Goal: Task Accomplishment & Management: Use online tool/utility

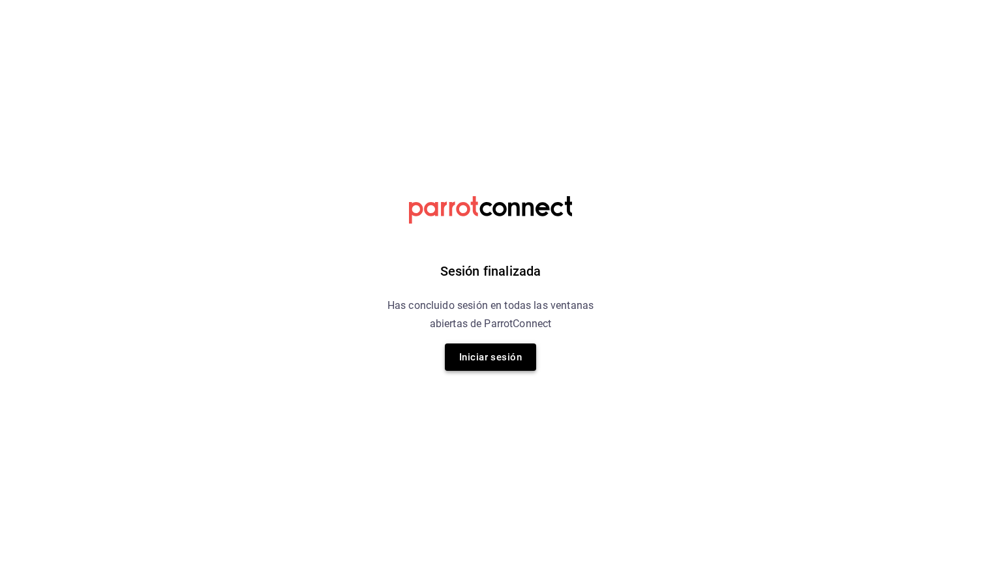
click at [485, 354] on button "Iniciar sesión" at bounding box center [490, 357] width 91 height 27
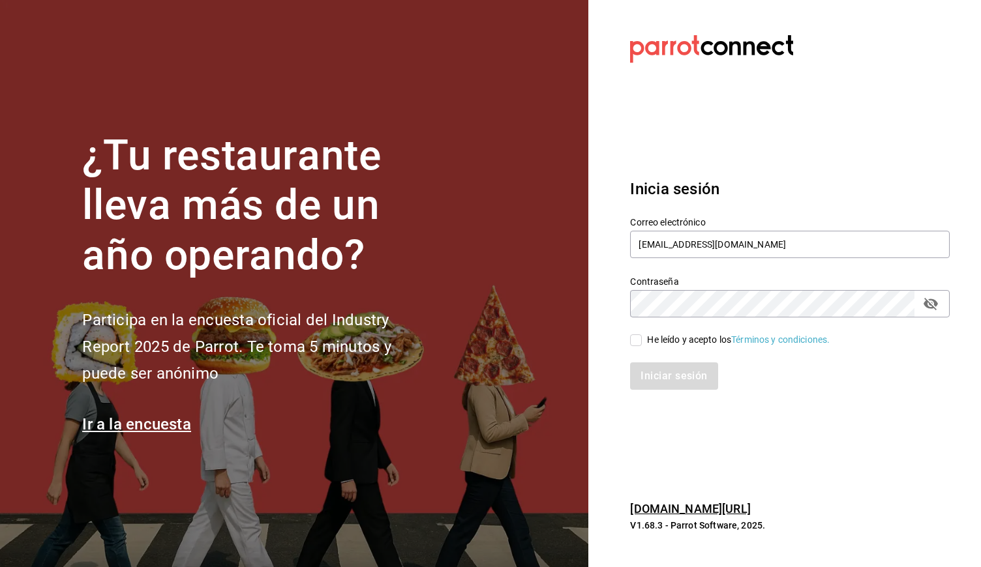
click at [636, 345] on input "He leído y acepto los Términos y condiciones." at bounding box center [636, 341] width 12 height 12
checkbox input "true"
click at [659, 374] on button "Iniciar sesión" at bounding box center [674, 376] width 89 height 27
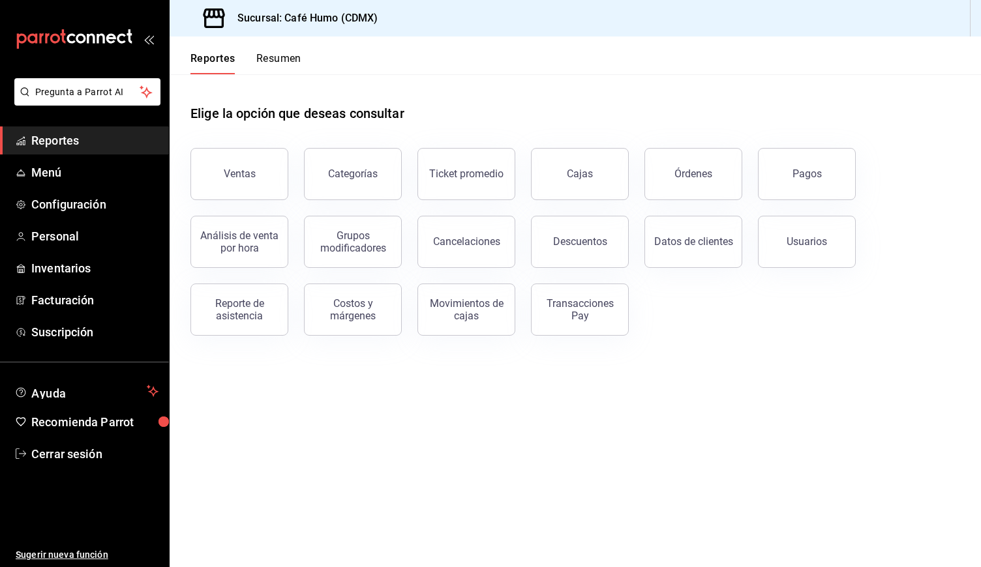
click at [454, 337] on div "Elige la opción que deseas consultar Ventas Categorías Ticket promedio Cajas Ór…" at bounding box center [575, 215] width 811 height 282
click at [78, 213] on span "Configuración" at bounding box center [94, 205] width 127 height 18
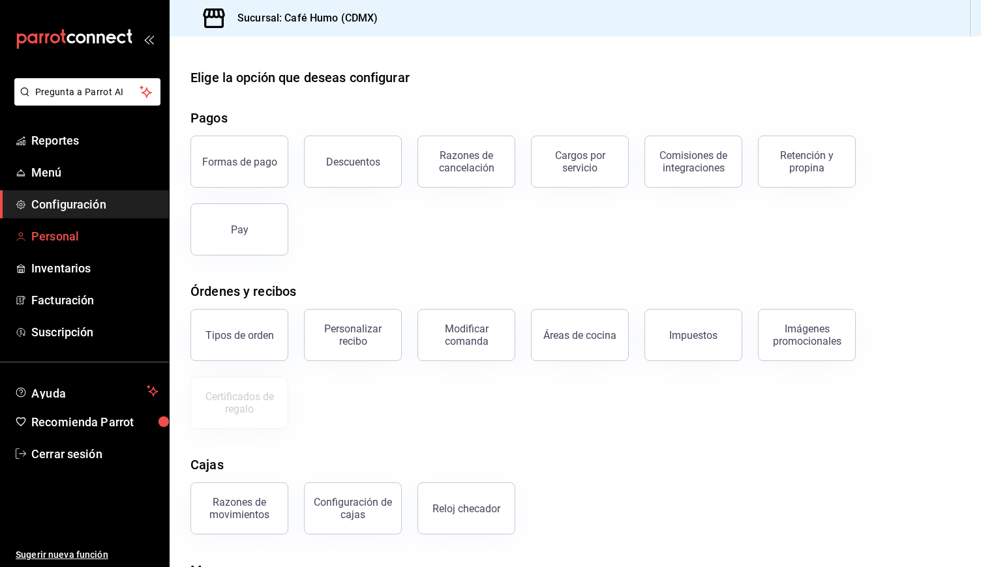
click at [76, 229] on span "Personal" at bounding box center [94, 237] width 127 height 18
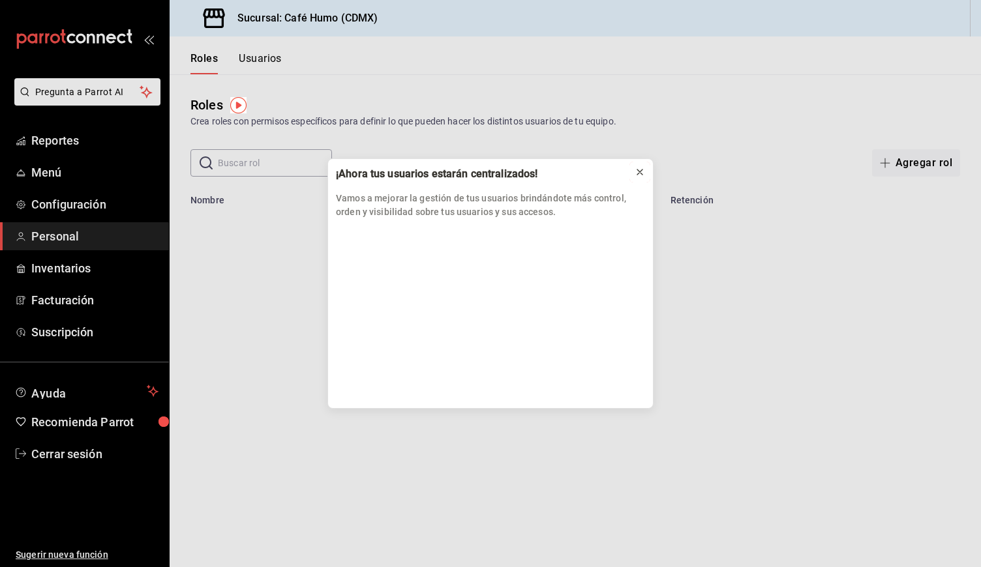
click at [645, 171] on icon at bounding box center [640, 172] width 10 height 10
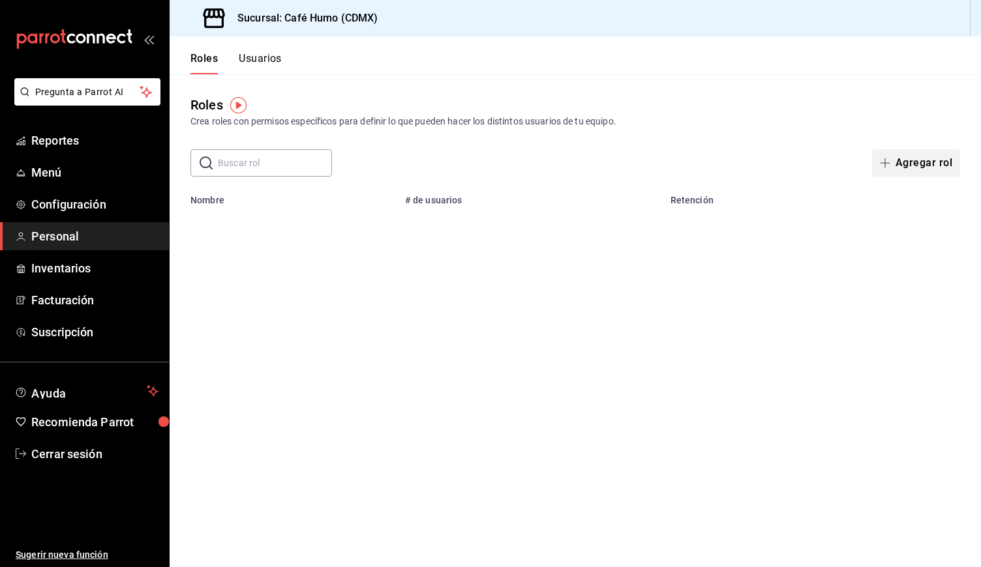
click at [915, 159] on button "Agregar rol" at bounding box center [916, 162] width 88 height 27
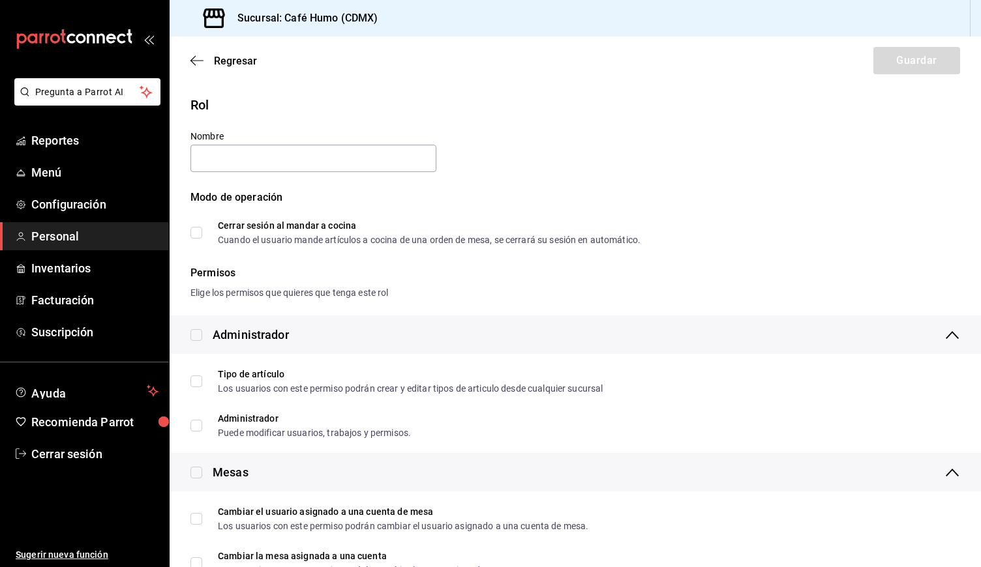
click at [85, 237] on span "Personal" at bounding box center [94, 237] width 127 height 18
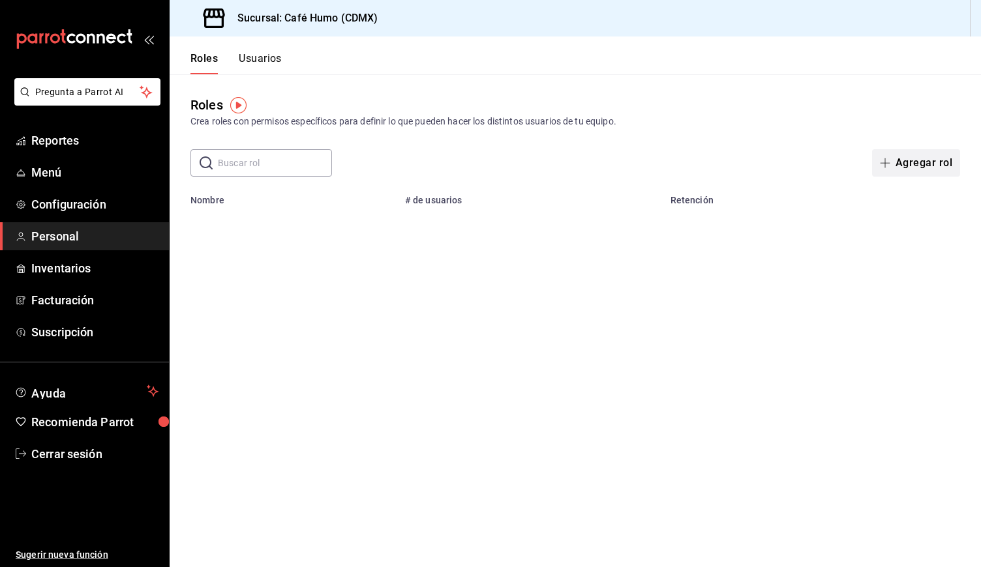
click at [890, 159] on icon "button" at bounding box center [885, 163] width 10 height 10
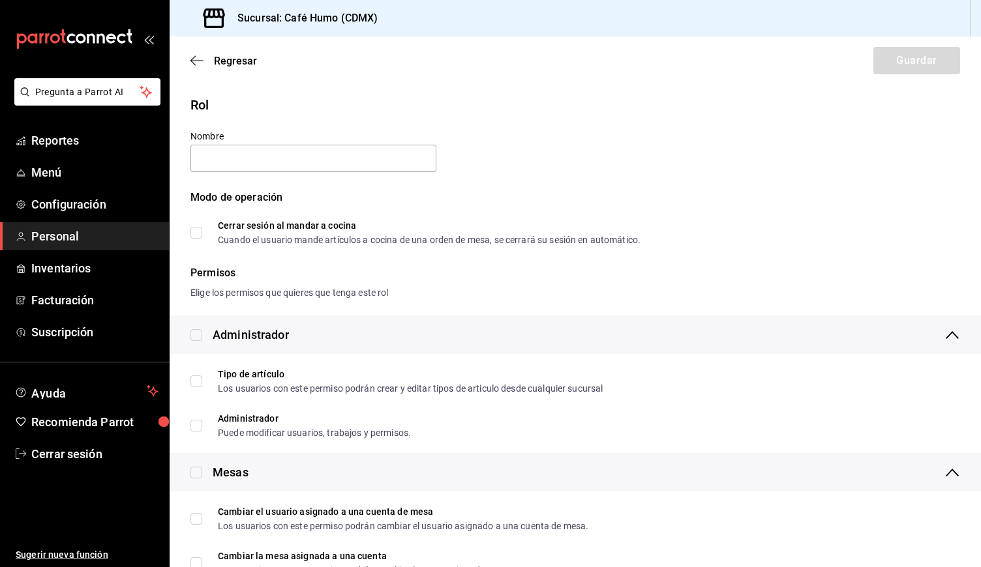
click at [95, 232] on span "Personal" at bounding box center [94, 237] width 127 height 18
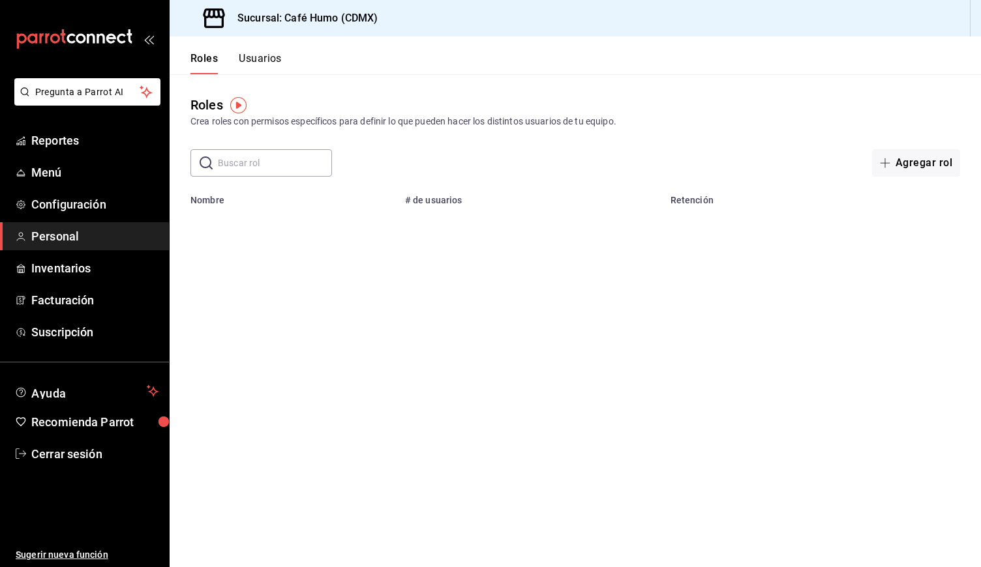
click at [235, 106] on img "button" at bounding box center [238, 105] width 16 height 16
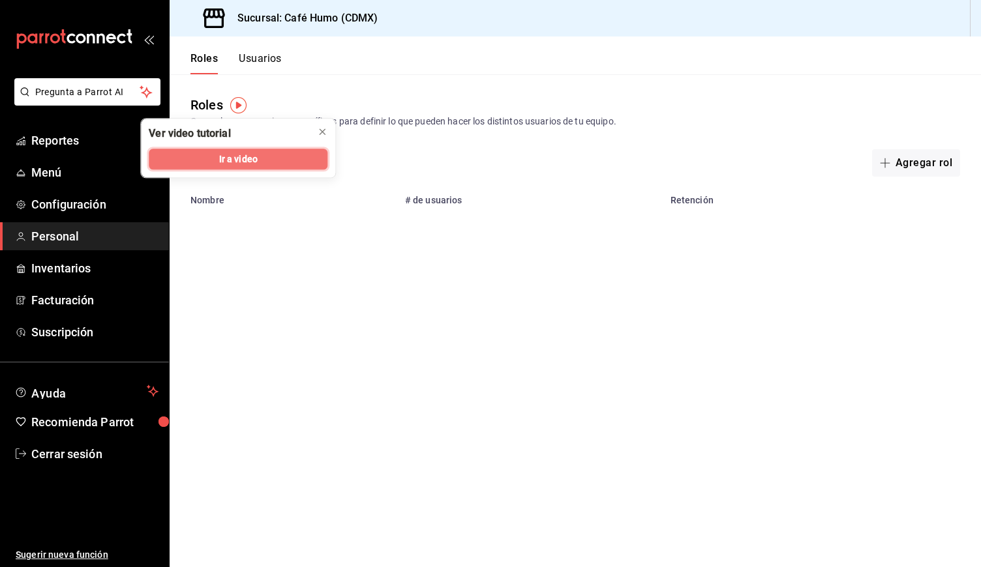
click at [221, 160] on span "Ir a video" at bounding box center [238, 160] width 38 height 14
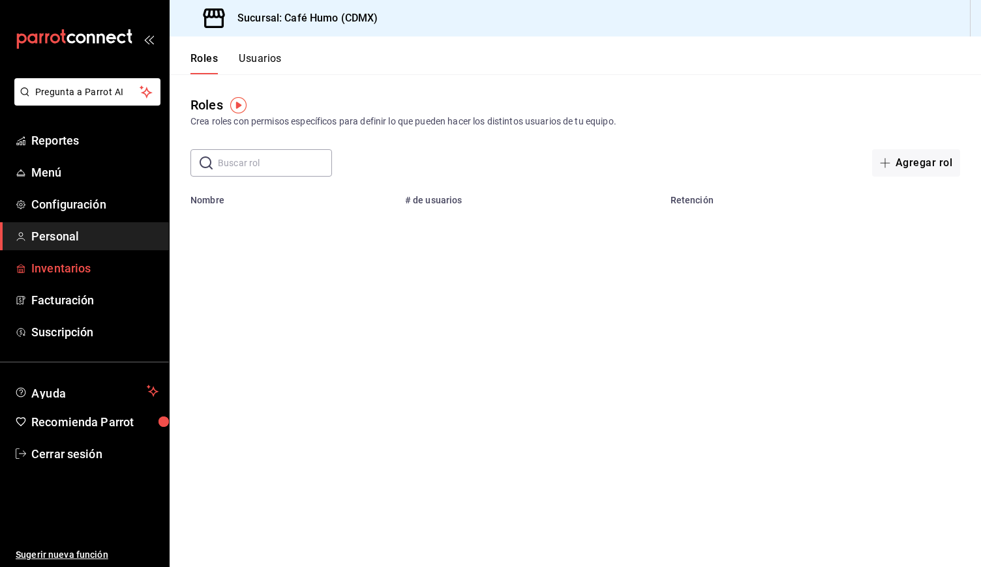
click at [70, 276] on span "Inventarios" at bounding box center [94, 269] width 127 height 18
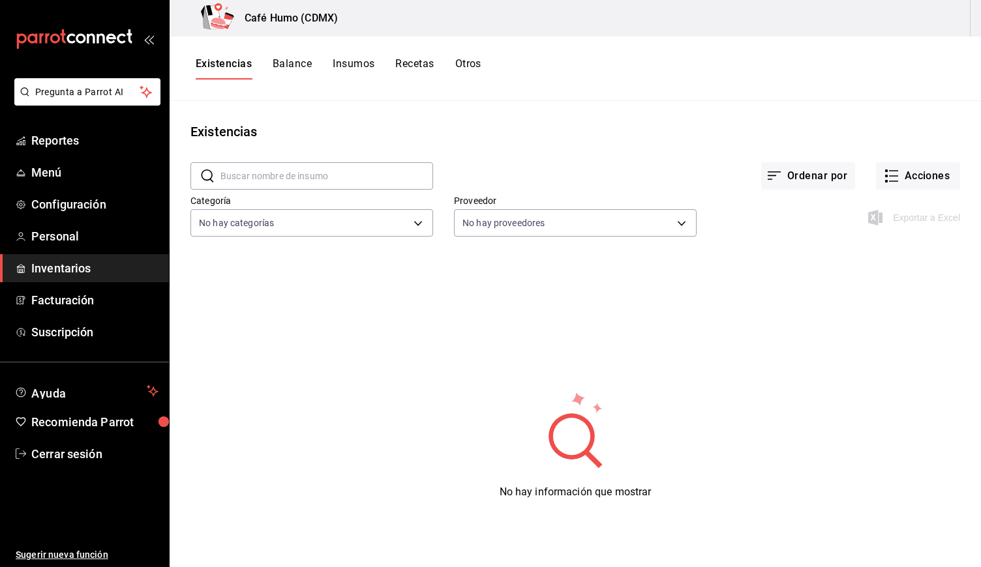
click at [905, 217] on div "Exportar a Excel" at bounding box center [915, 218] width 89 height 16
click at [59, 276] on span "Inventarios" at bounding box center [94, 269] width 127 height 18
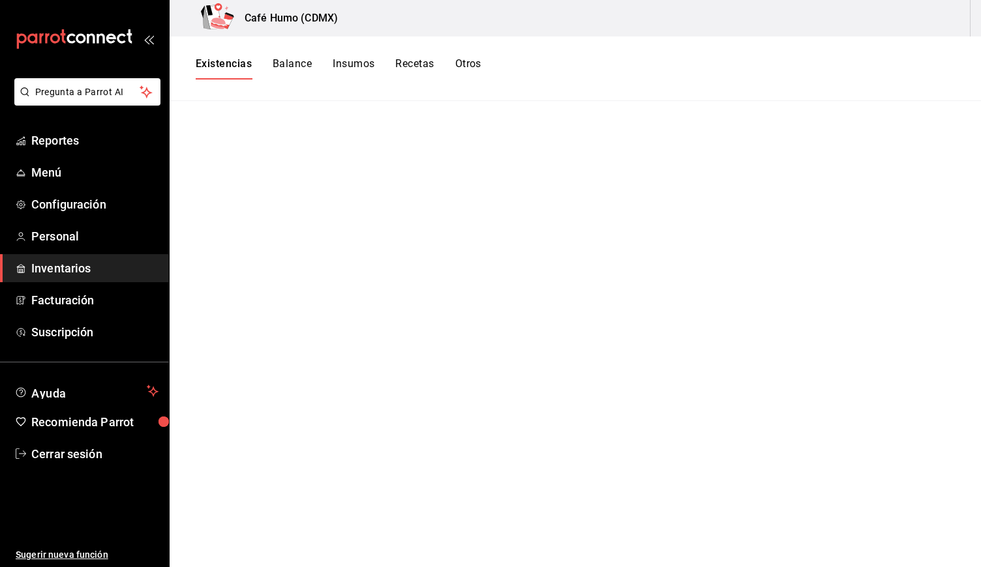
click at [63, 269] on span "Inventarios" at bounding box center [94, 269] width 127 height 18
click at [55, 239] on span "Personal" at bounding box center [94, 237] width 127 height 18
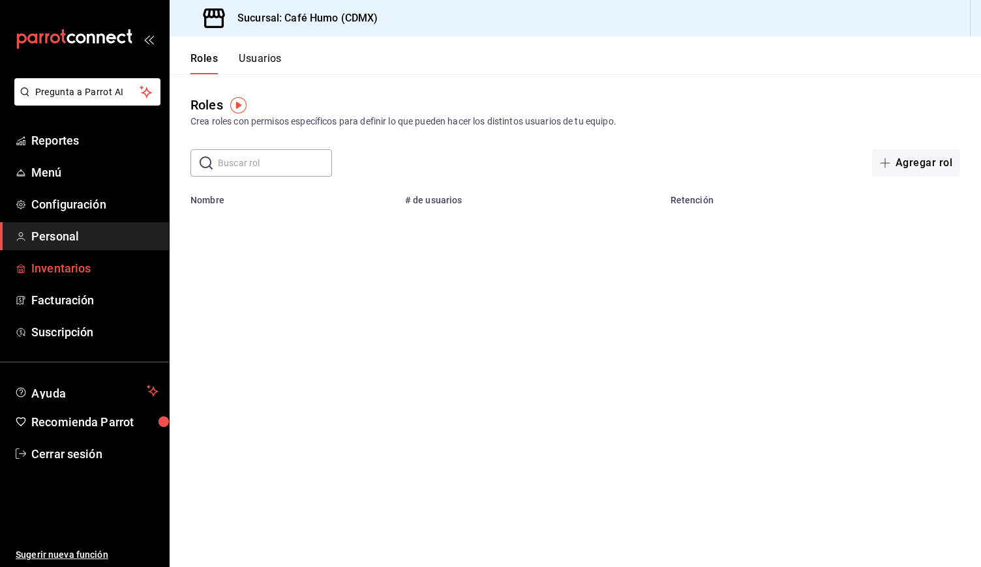
click at [44, 263] on span "Inventarios" at bounding box center [94, 269] width 127 height 18
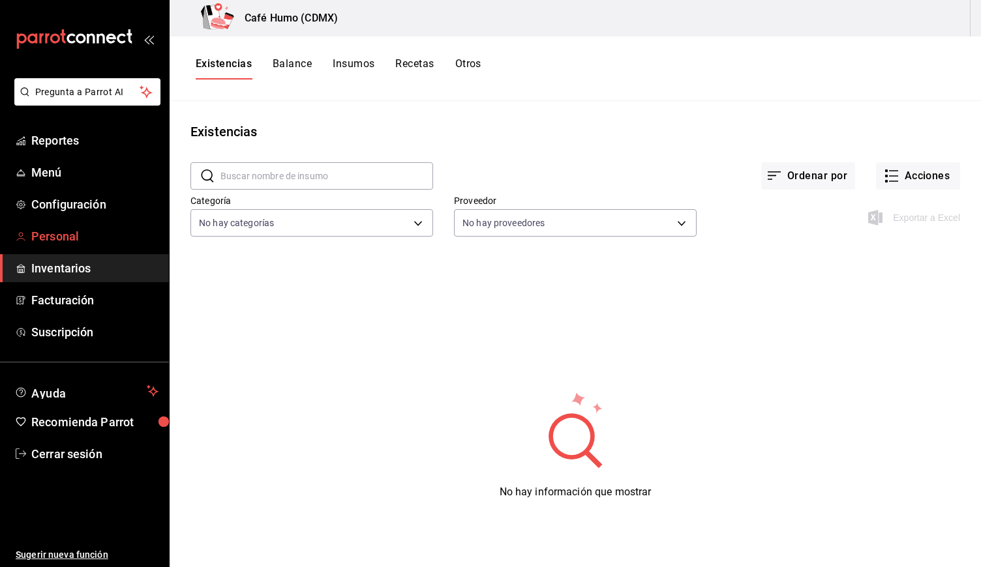
click at [78, 238] on span "Personal" at bounding box center [94, 237] width 127 height 18
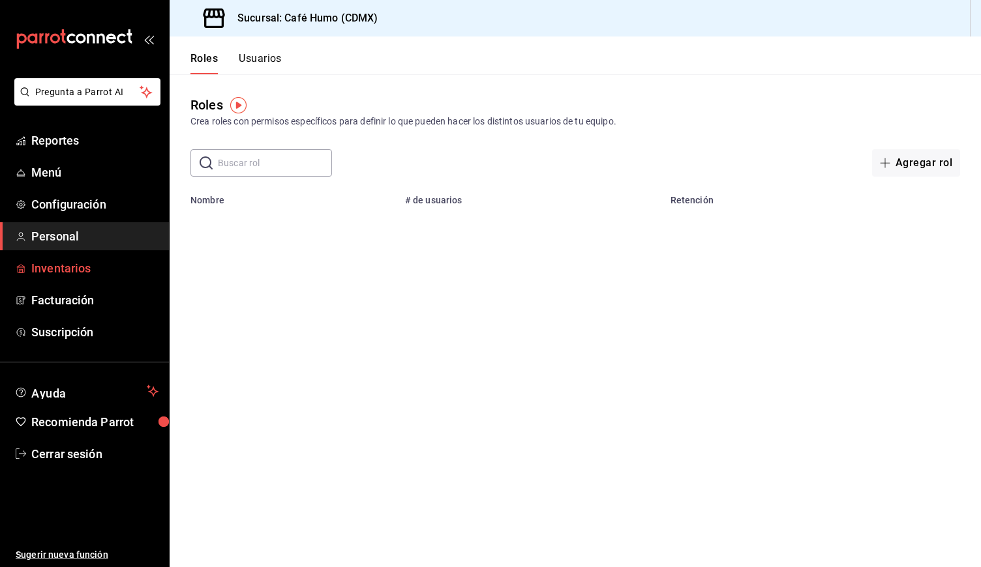
click at [53, 270] on span "Inventarios" at bounding box center [94, 269] width 127 height 18
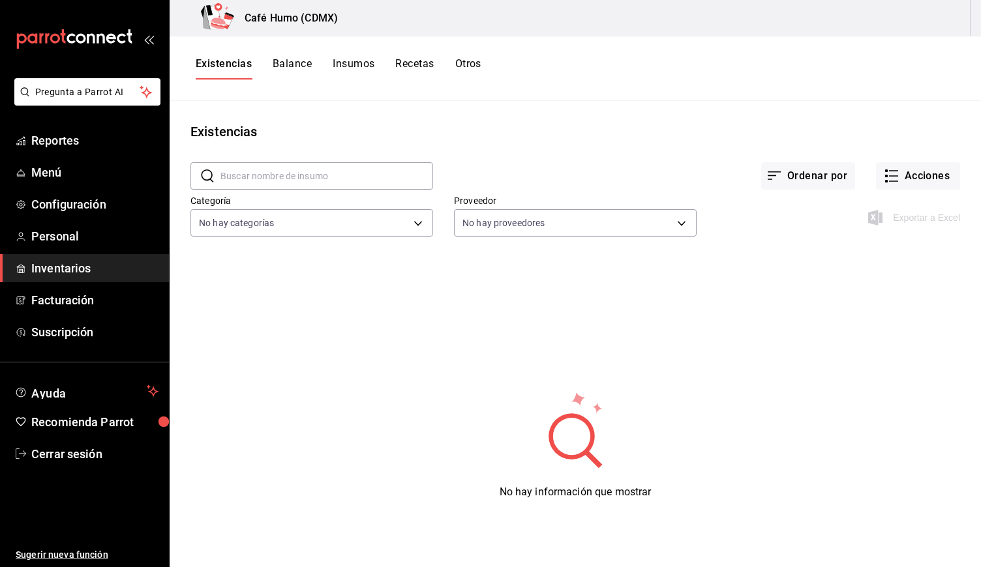
click at [67, 265] on span "Inventarios" at bounding box center [94, 269] width 127 height 18
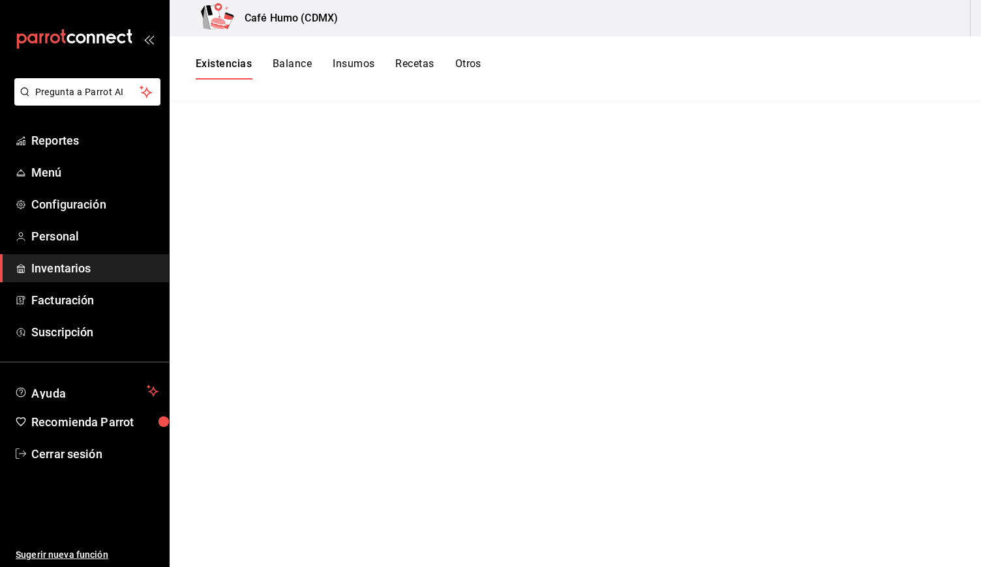
click at [67, 267] on span "Inventarios" at bounding box center [94, 269] width 127 height 18
click at [48, 224] on link "Personal" at bounding box center [84, 236] width 169 height 28
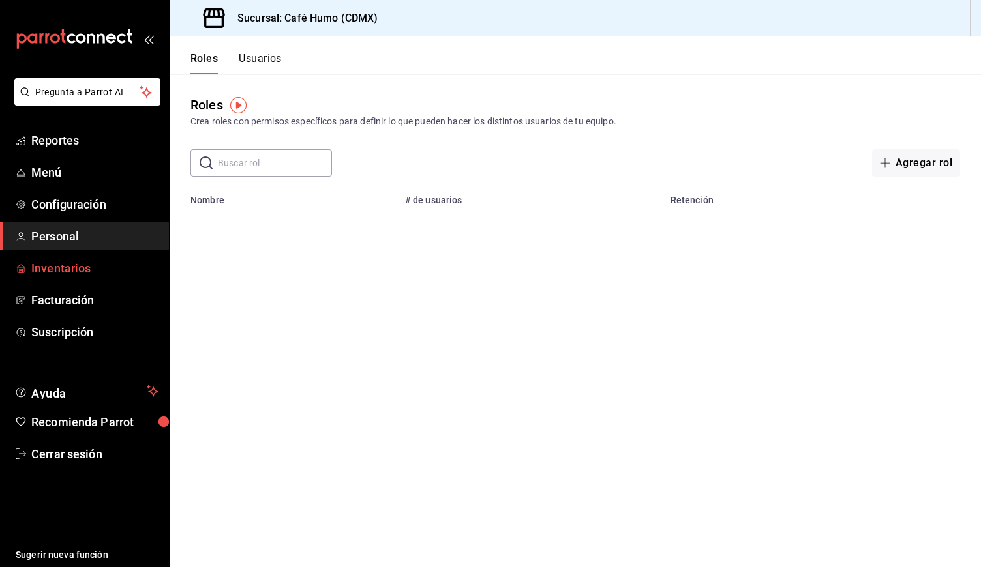
click at [55, 268] on span "Inventarios" at bounding box center [94, 269] width 127 height 18
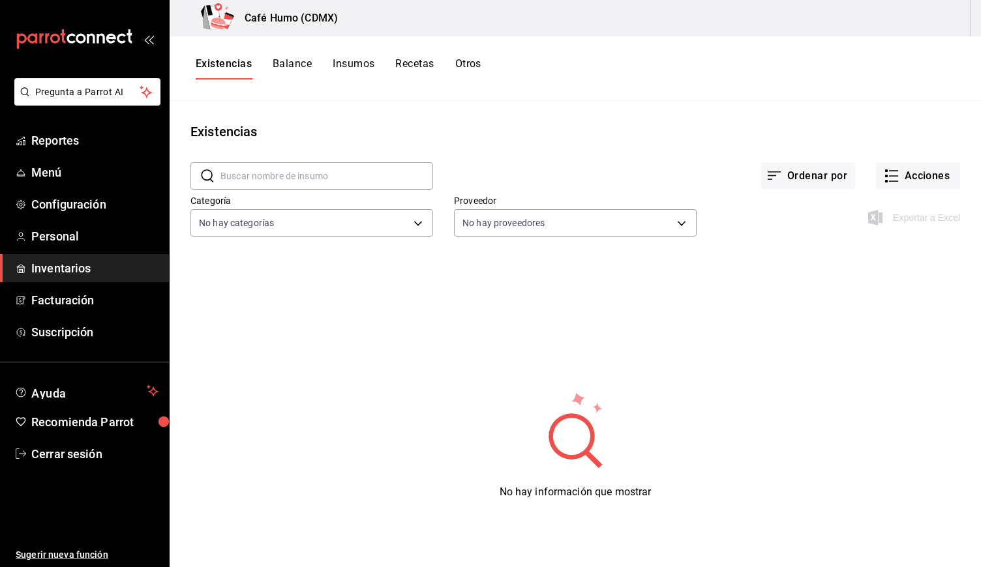
click at [905, 219] on div "Exportar a Excel" at bounding box center [915, 218] width 89 height 16
click at [774, 172] on icon "button" at bounding box center [774, 176] width 13 height 8
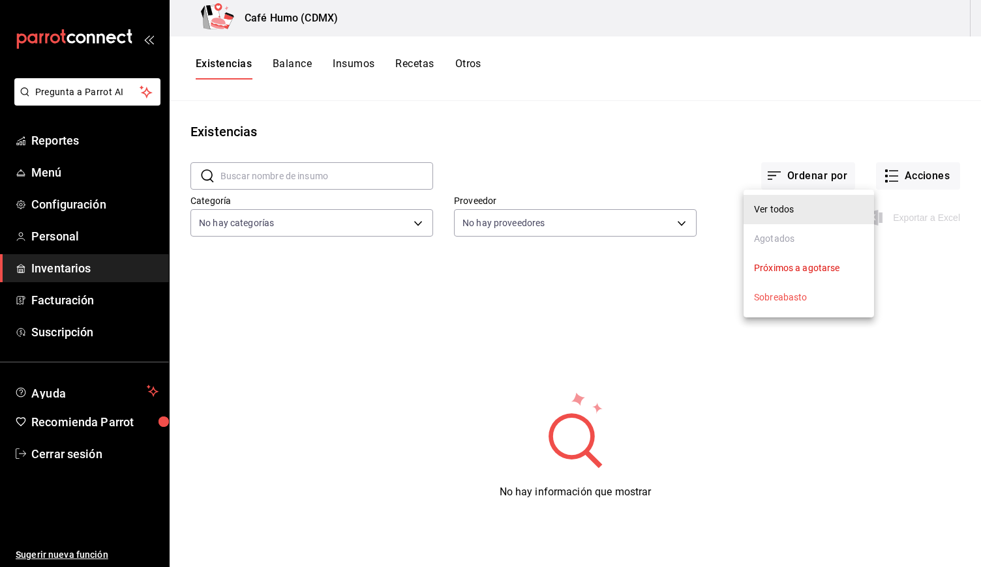
click at [845, 339] on div at bounding box center [490, 283] width 981 height 567
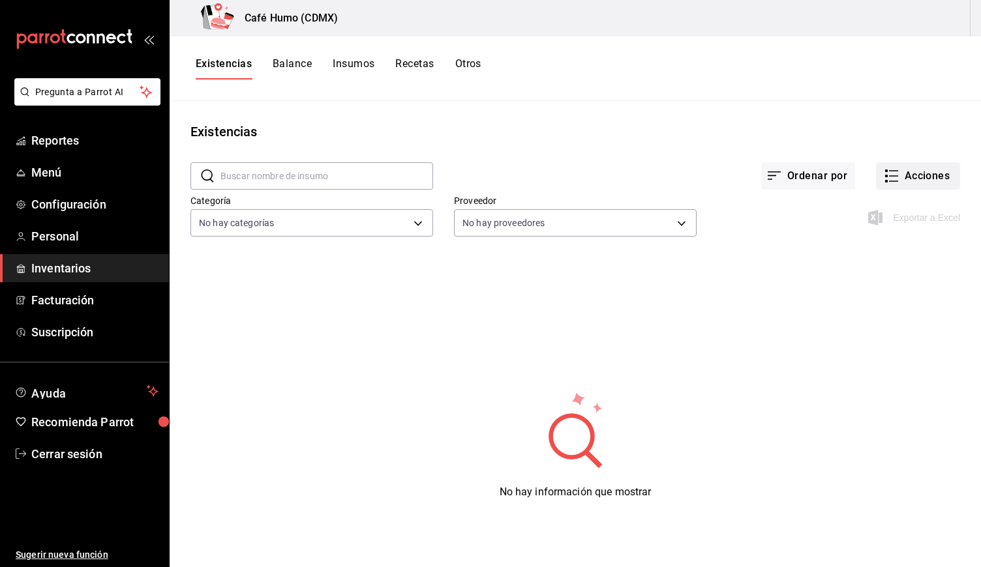
click at [888, 175] on icon "button" at bounding box center [892, 176] width 16 height 16
click at [786, 244] on div at bounding box center [490, 283] width 981 height 567
click at [61, 172] on span "Menú" at bounding box center [94, 173] width 127 height 18
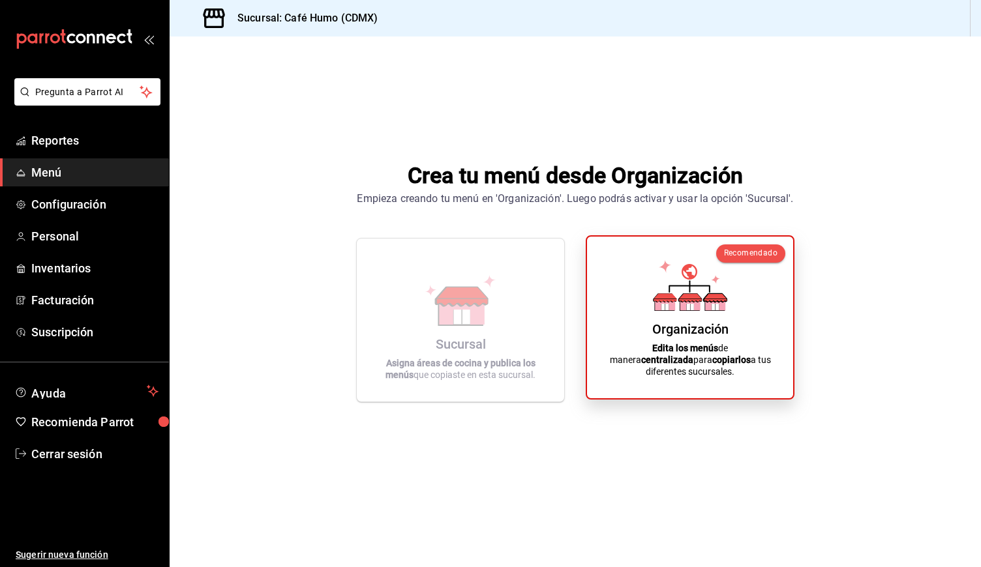
click at [672, 335] on div "Organización" at bounding box center [690, 330] width 76 height 16
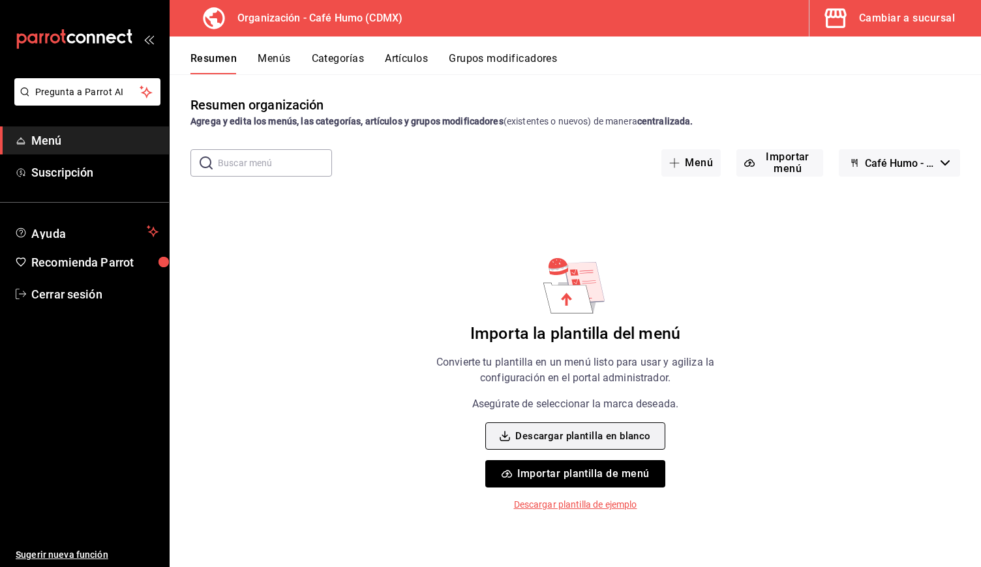
click at [579, 438] on button "Descargar plantilla en blanco" at bounding box center [574, 436] width 179 height 27
click at [772, 365] on div "Resumen organización Agrega y edita los menús, las categorías, artículos y grup…" at bounding box center [575, 331] width 811 height 472
click at [567, 477] on button "Importar plantilla de menú" at bounding box center [574, 474] width 179 height 27
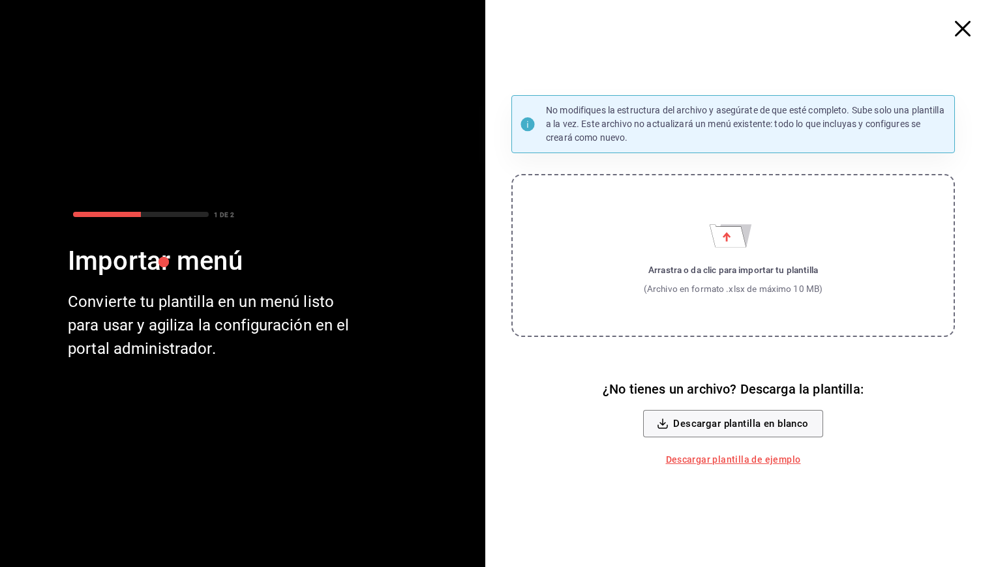
click at [957, 31] on icon "button" at bounding box center [963, 29] width 16 height 16
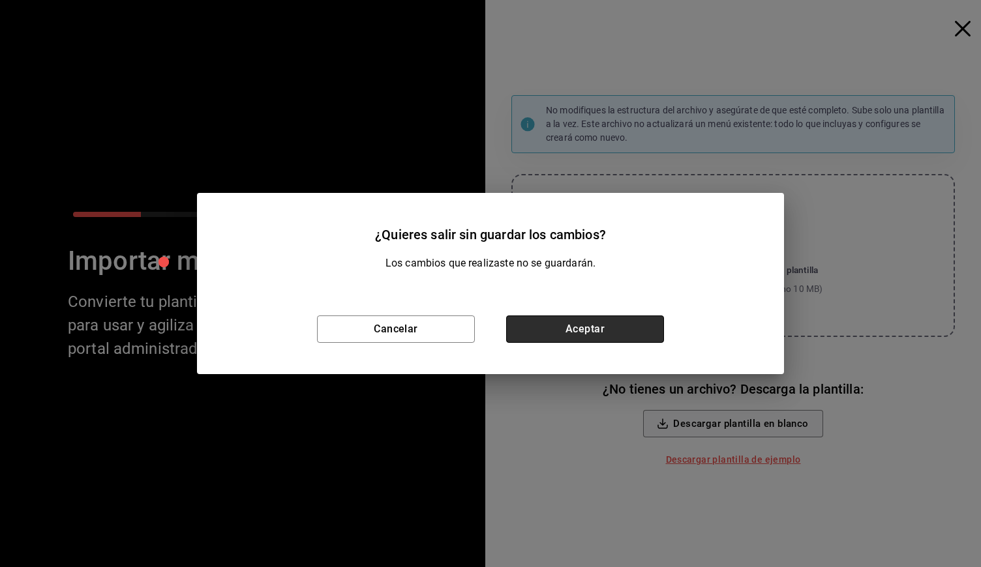
click at [552, 327] on button "Aceptar" at bounding box center [585, 329] width 158 height 27
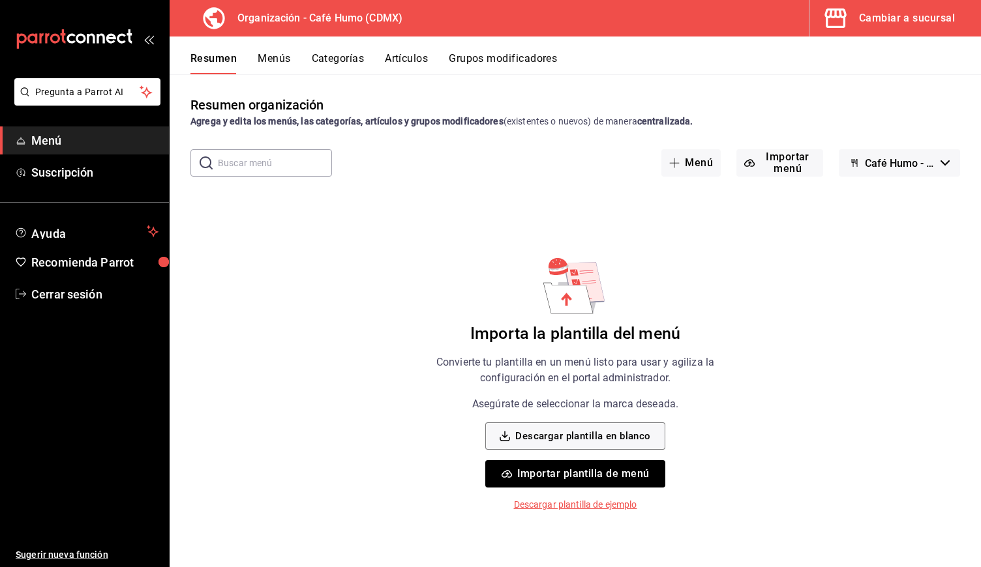
click at [762, 260] on div "Resumen organización Agrega y edita los menús, las categorías, artículos y grup…" at bounding box center [575, 331] width 811 height 472
